Goal: Information Seeking & Learning: Learn about a topic

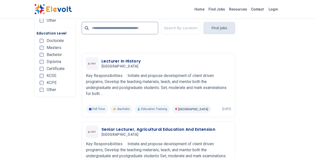
scroll to position [1203, 0]
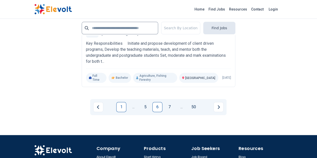
click at [123, 102] on link "1" at bounding box center [121, 107] width 10 height 10
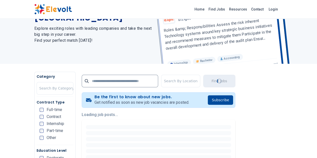
scroll to position [100, 0]
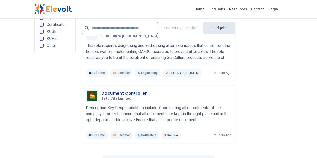
scroll to position [1203, 0]
